Goal: Information Seeking & Learning: Learn about a topic

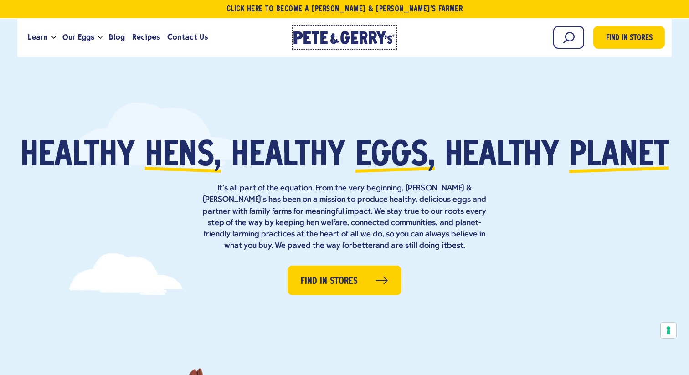
click at [374, 45] on div "[PERSON_NAME] & [PERSON_NAME]'s Homepage" at bounding box center [344, 39] width 102 height 16
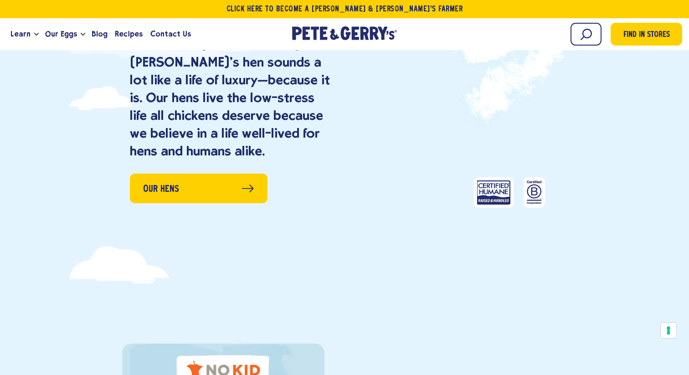
scroll to position [758, 0]
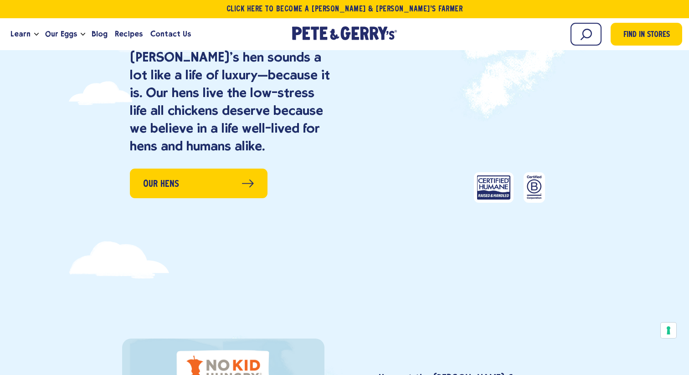
click at [502, 85] on video at bounding box center [509, 79] width 169 height 271
drag, startPoint x: 502, startPoint y: 85, endPoint x: 469, endPoint y: 88, distance: 33.5
click at [502, 85] on video at bounding box center [509, 79] width 169 height 271
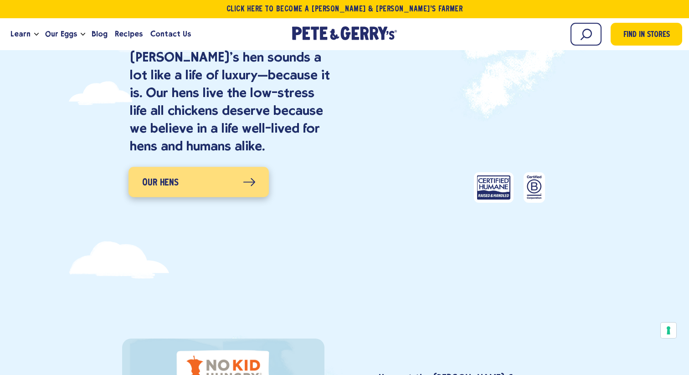
click at [227, 178] on link "Our Hens" at bounding box center [198, 182] width 140 height 30
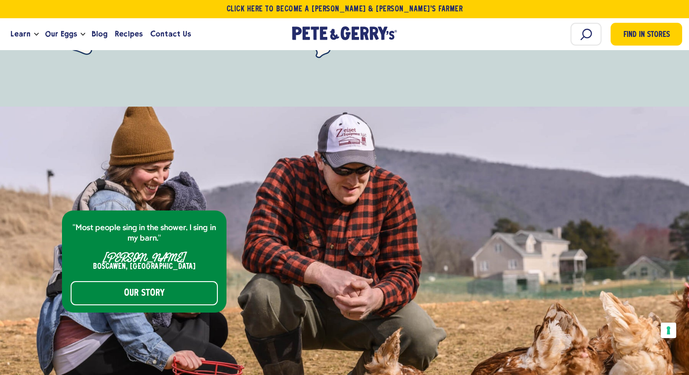
scroll to position [3690, 0]
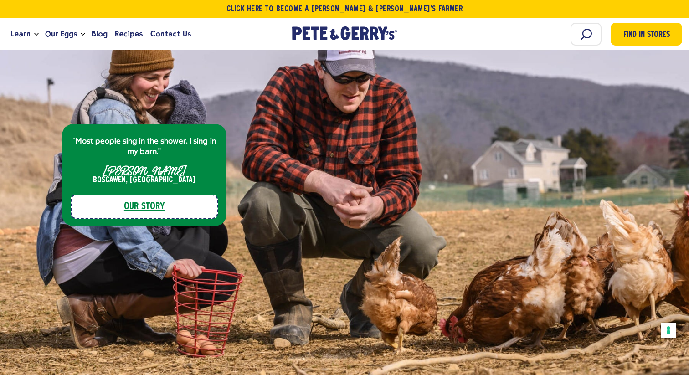
click at [194, 194] on link "Our Story" at bounding box center [144, 206] width 147 height 24
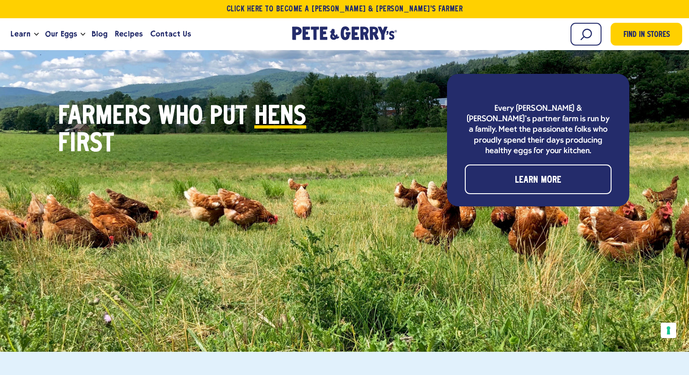
scroll to position [2785, 0]
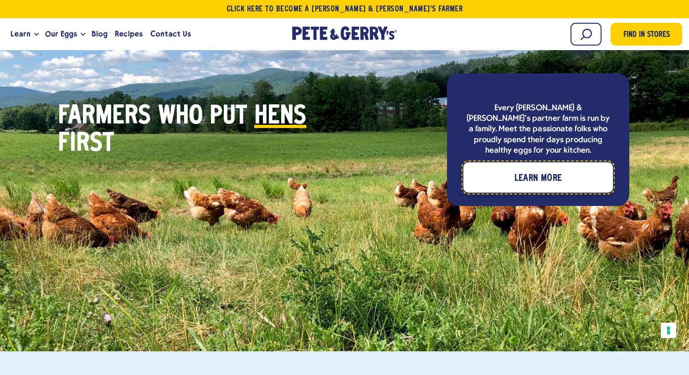
click at [503, 163] on link "Learn More" at bounding box center [537, 178] width 149 height 30
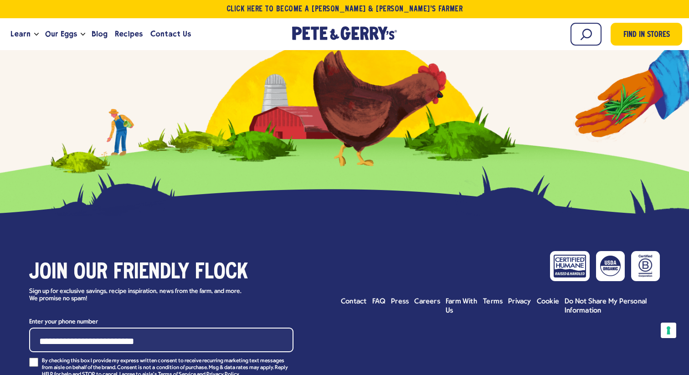
scroll to position [4040, 0]
